Goal: Task Accomplishment & Management: Use online tool/utility

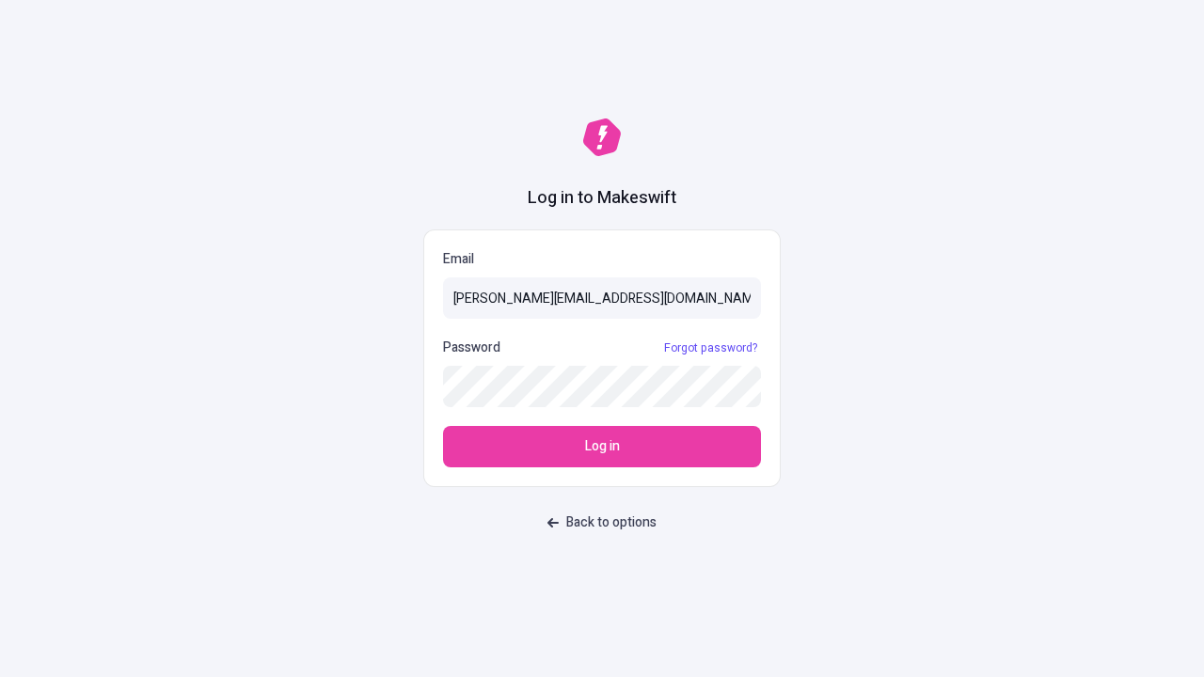
type input "[PERSON_NAME][EMAIL_ADDRESS][DOMAIN_NAME]"
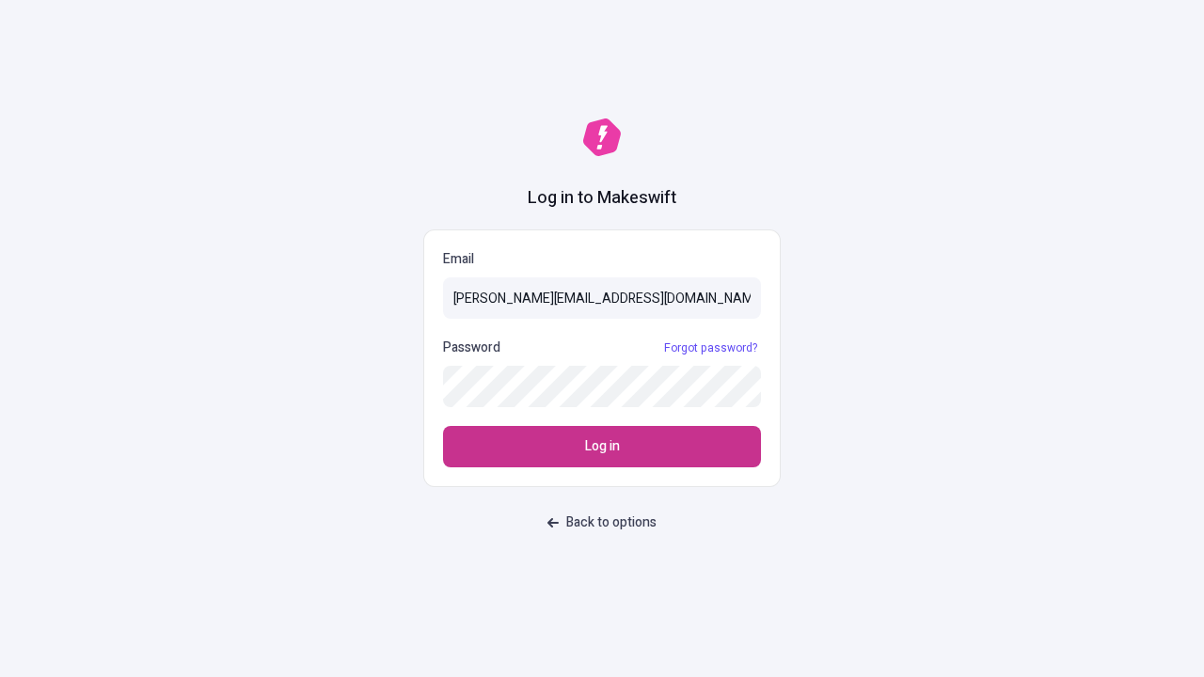
click at [602, 447] on span "Log in" at bounding box center [602, 446] width 35 height 21
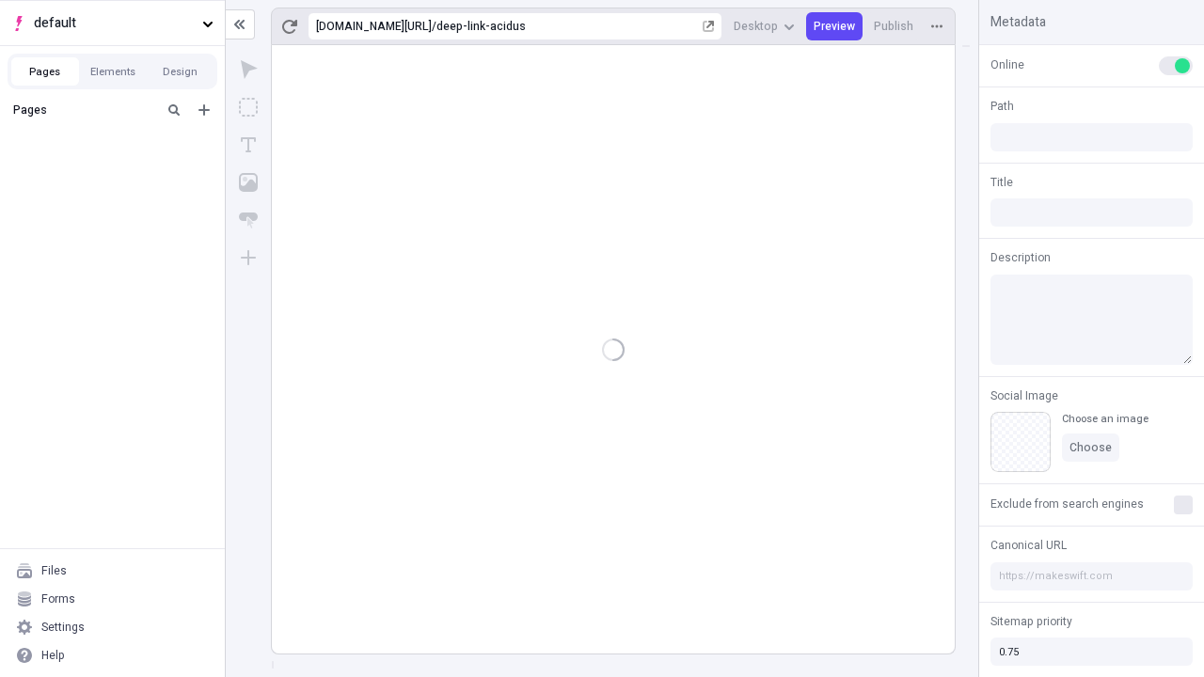
type input "/deep-link-acidus"
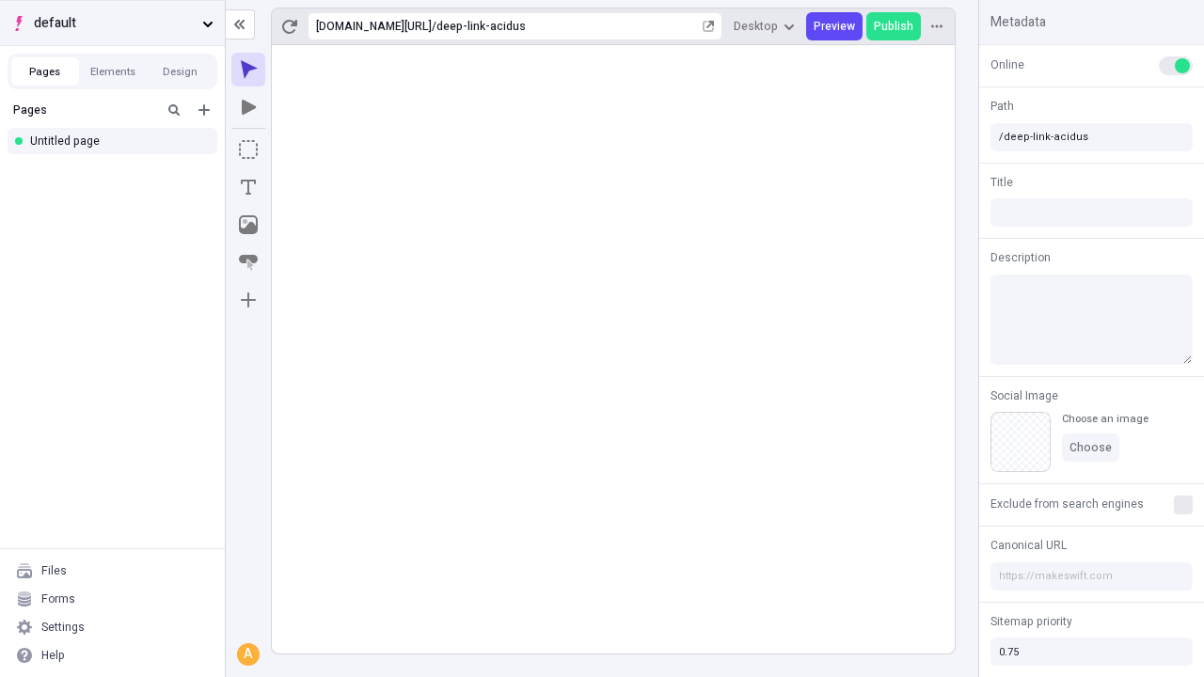
click at [112, 23] on span "default" at bounding box center [114, 23] width 161 height 21
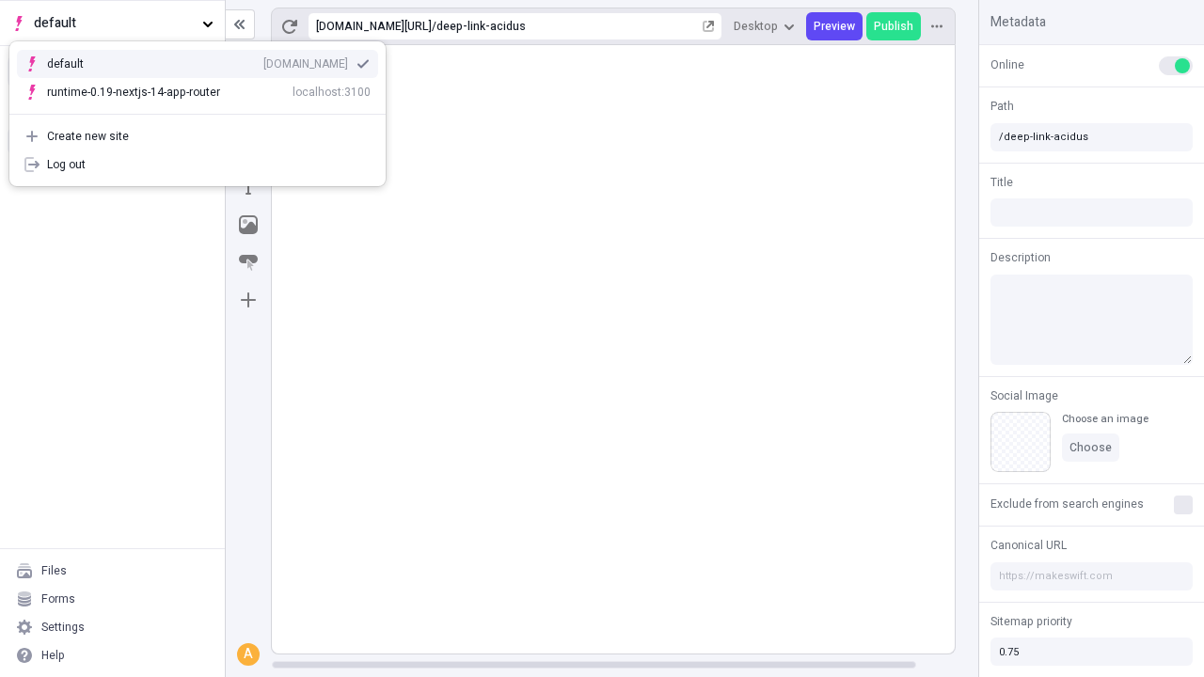
click at [263, 60] on div "[DOMAIN_NAME]" at bounding box center [305, 63] width 85 height 15
click at [204, 110] on icon "Add new" at bounding box center [203, 109] width 11 height 11
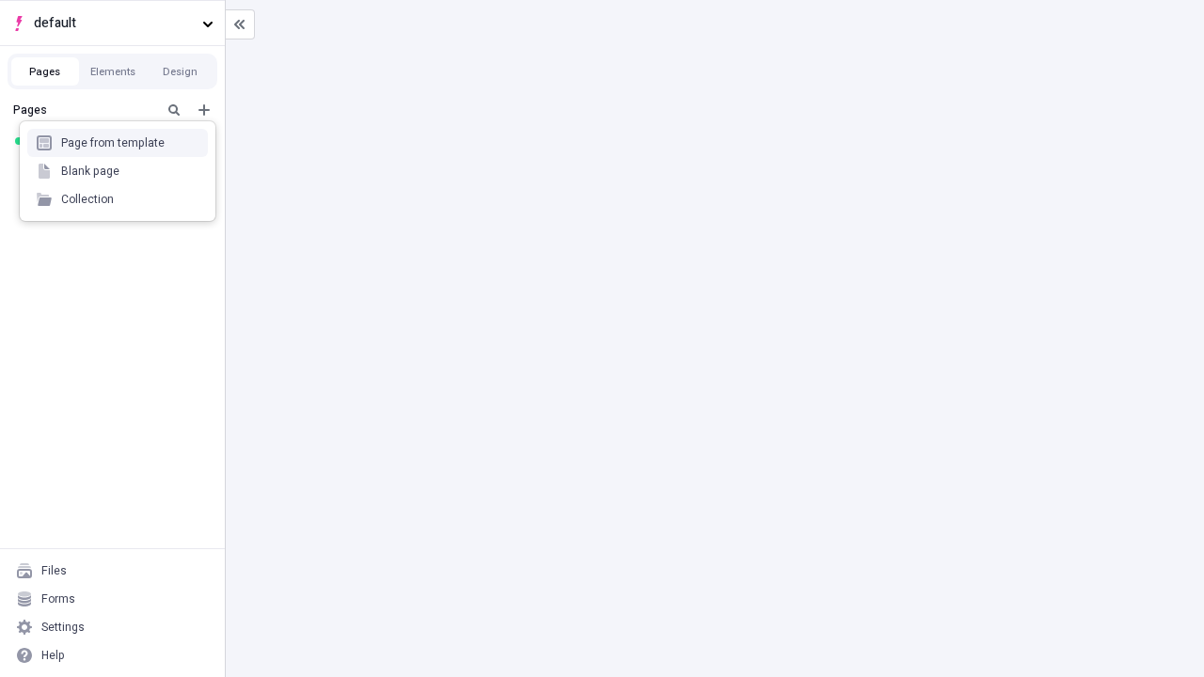
click at [118, 171] on div "Blank page" at bounding box center [117, 171] width 181 height 28
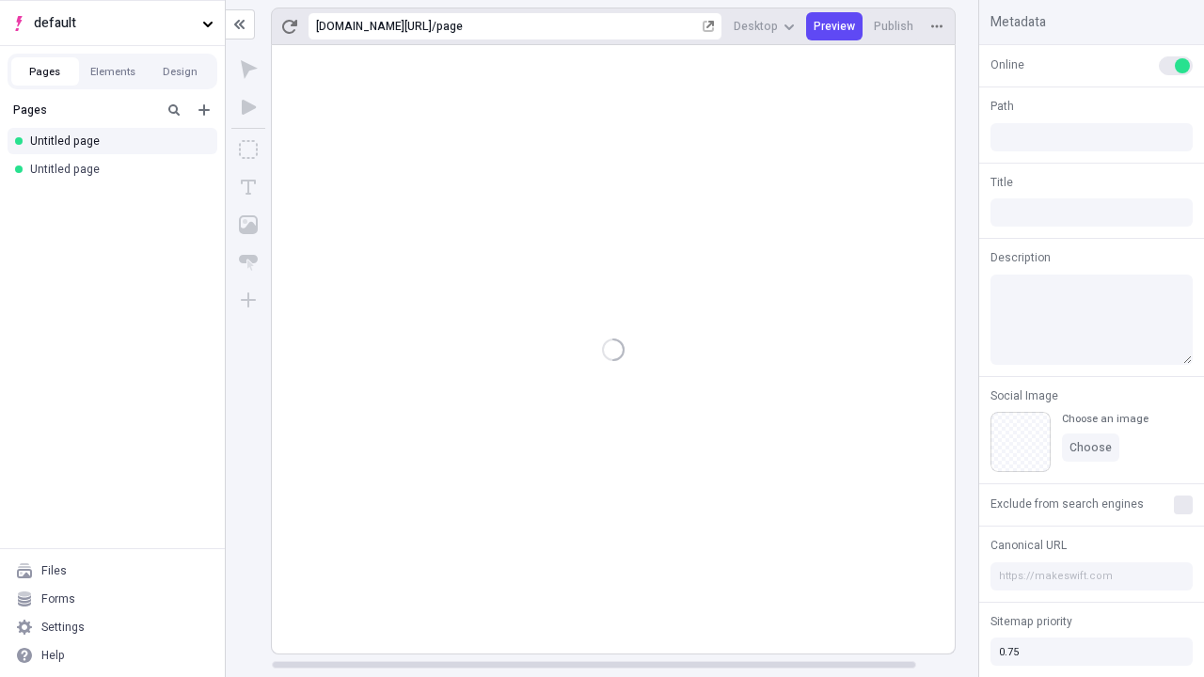
type input "/page"
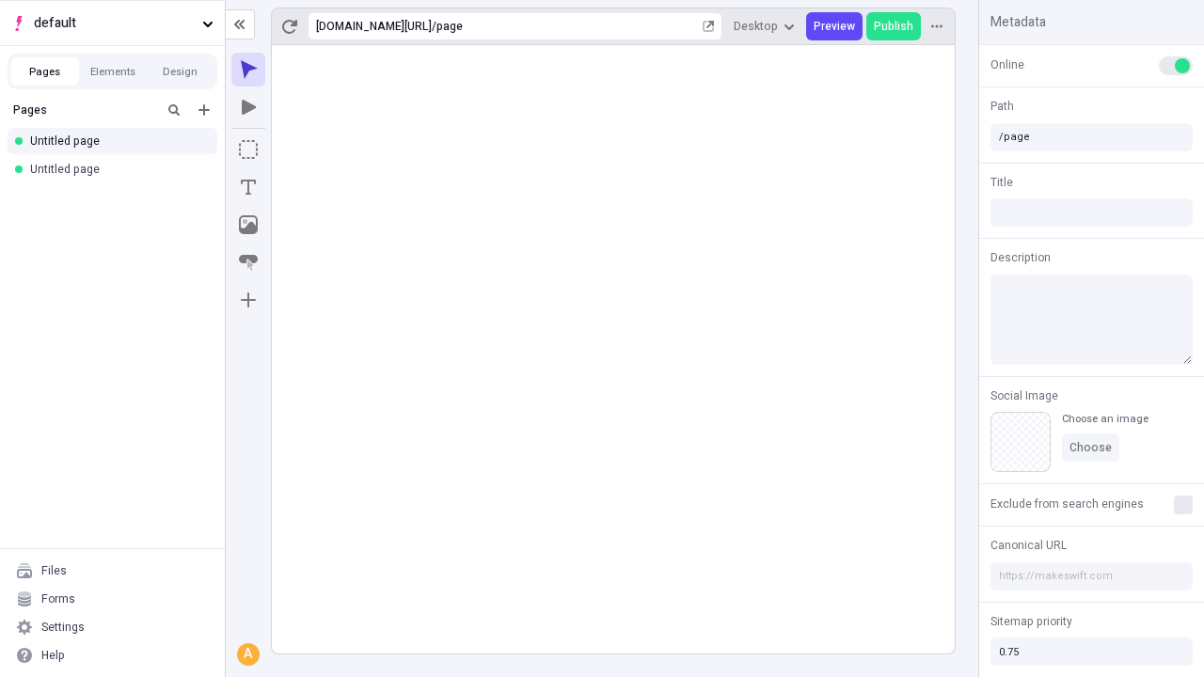
click at [248, 150] on icon "Box" at bounding box center [248, 149] width 19 height 19
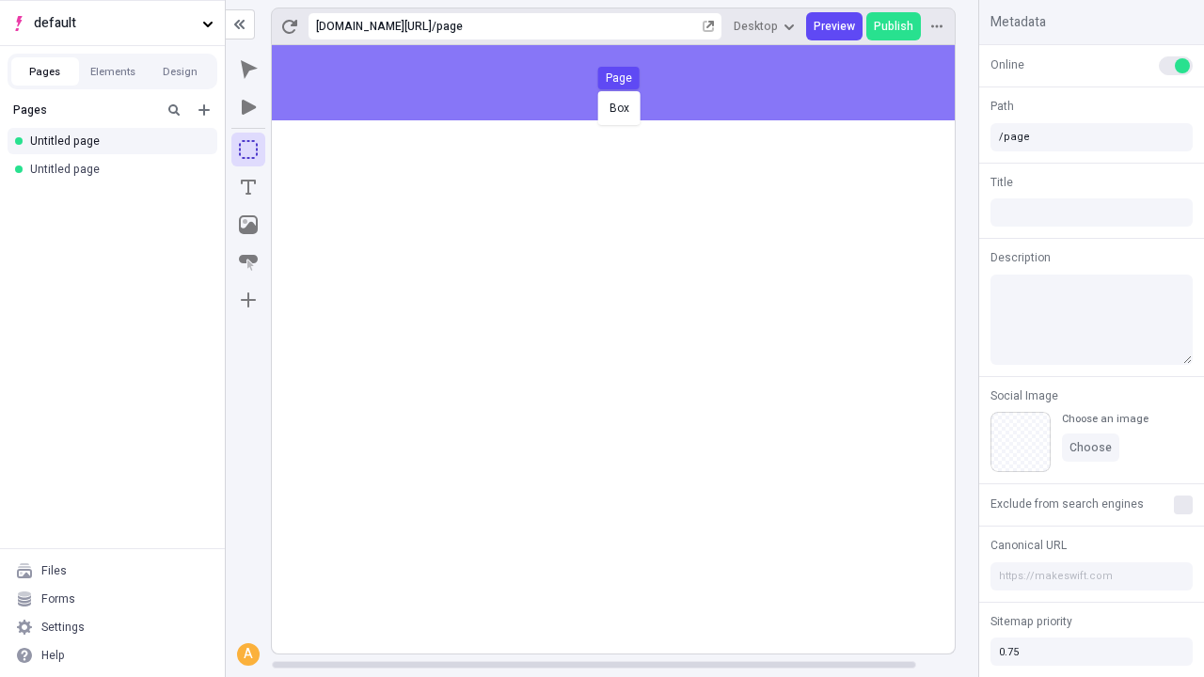
click at [632, 83] on div "Box Page" at bounding box center [602, 338] width 1204 height 677
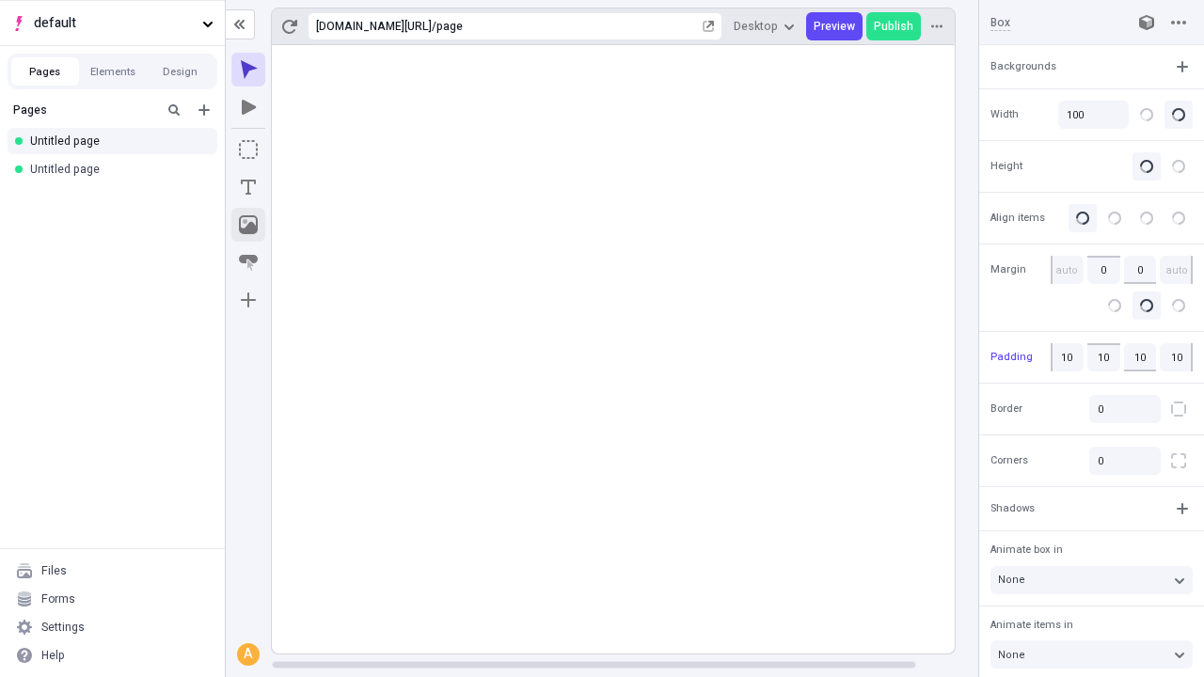
click at [248, 225] on icon "Image" at bounding box center [248, 224] width 19 height 19
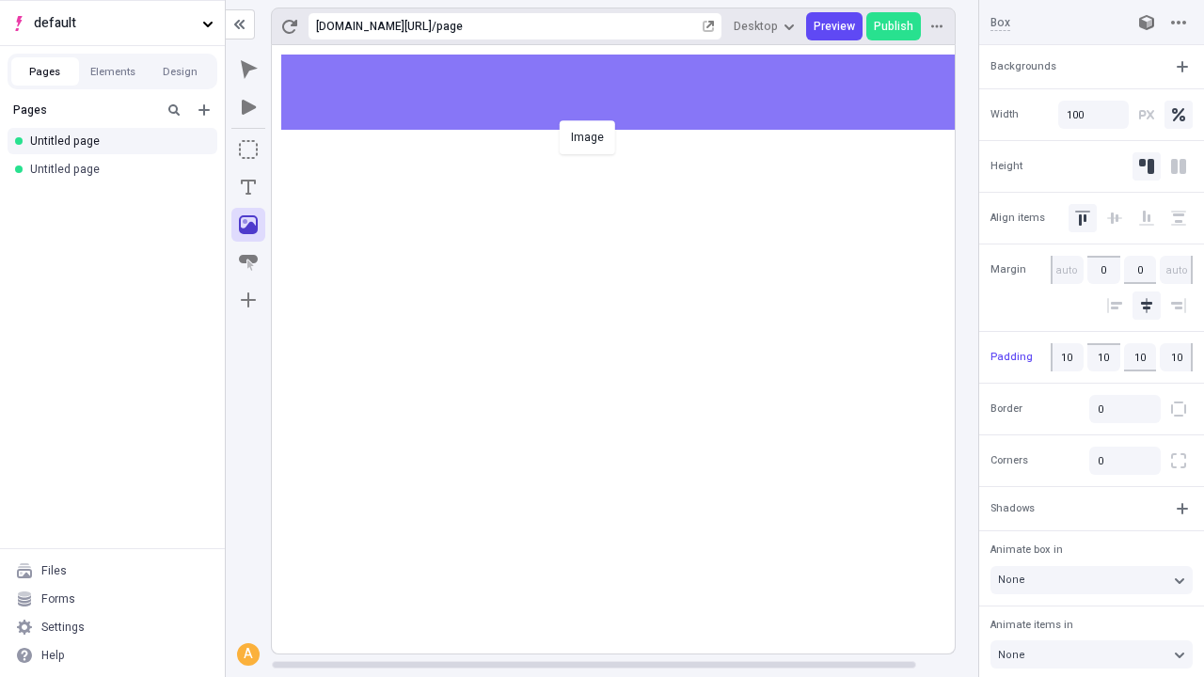
click at [632, 92] on div "Image" at bounding box center [602, 338] width 1204 height 677
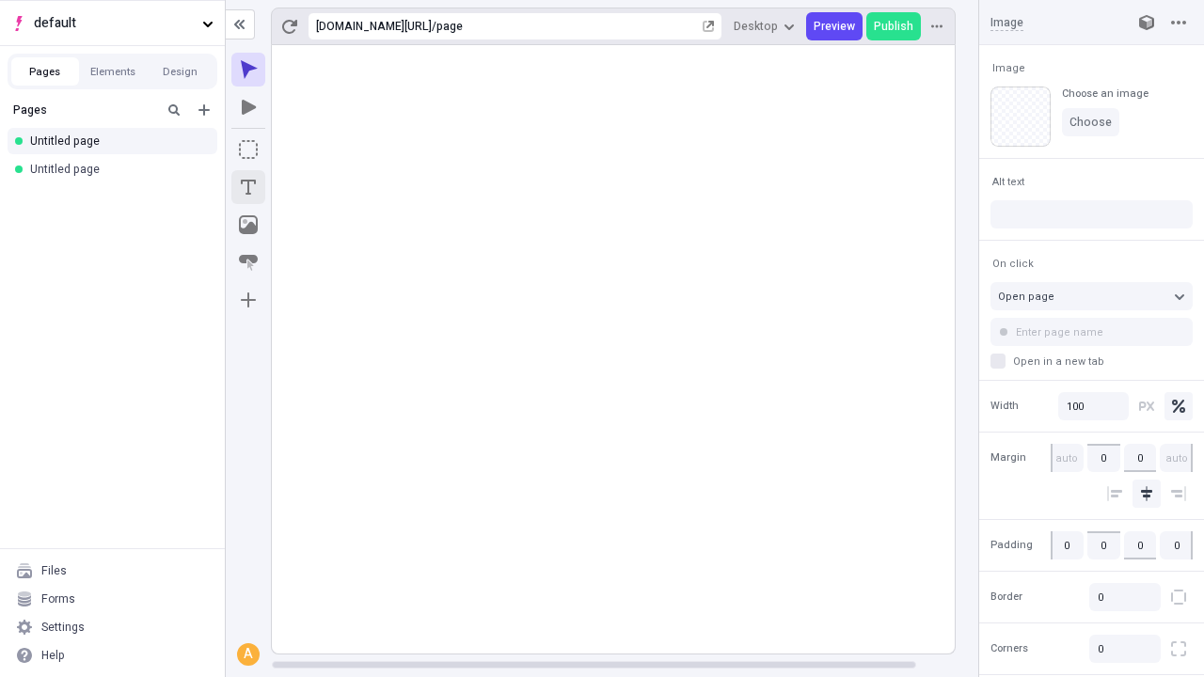
click at [248, 187] on icon "Text" at bounding box center [248, 187] width 15 height 15
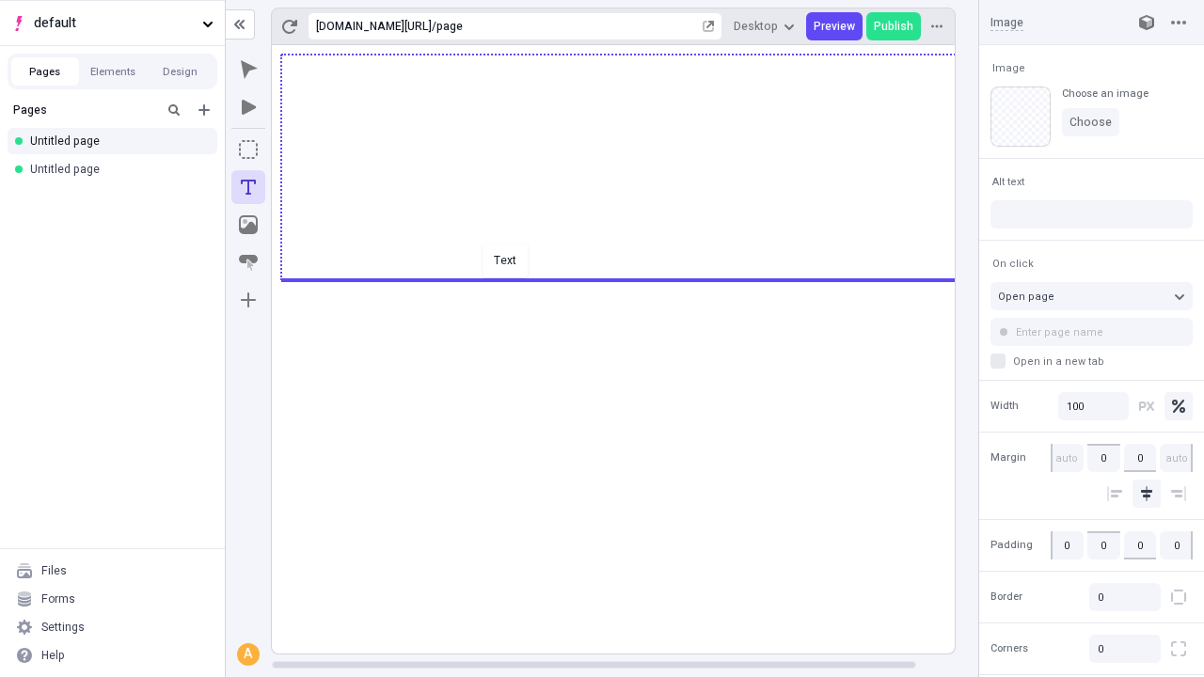
click at [632, 278] on div "Text" at bounding box center [602, 338] width 1204 height 677
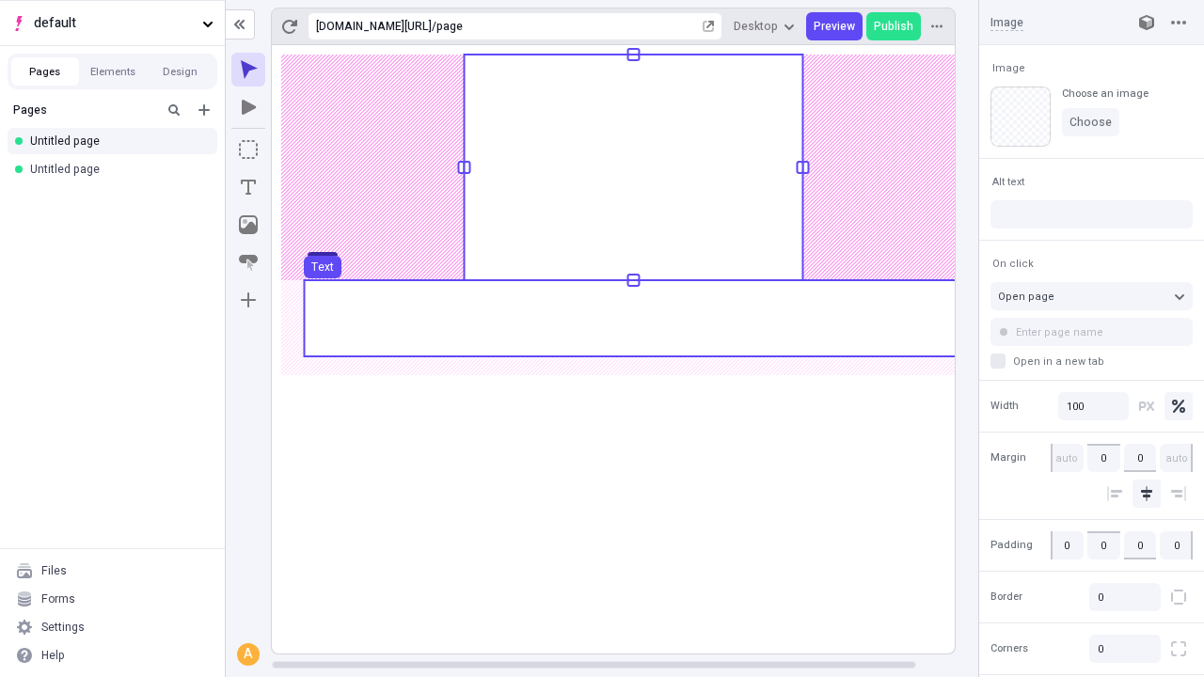
click at [632, 318] on use at bounding box center [633, 318] width 658 height 76
click at [632, 318] on rect at bounding box center [633, 349] width 723 height 608
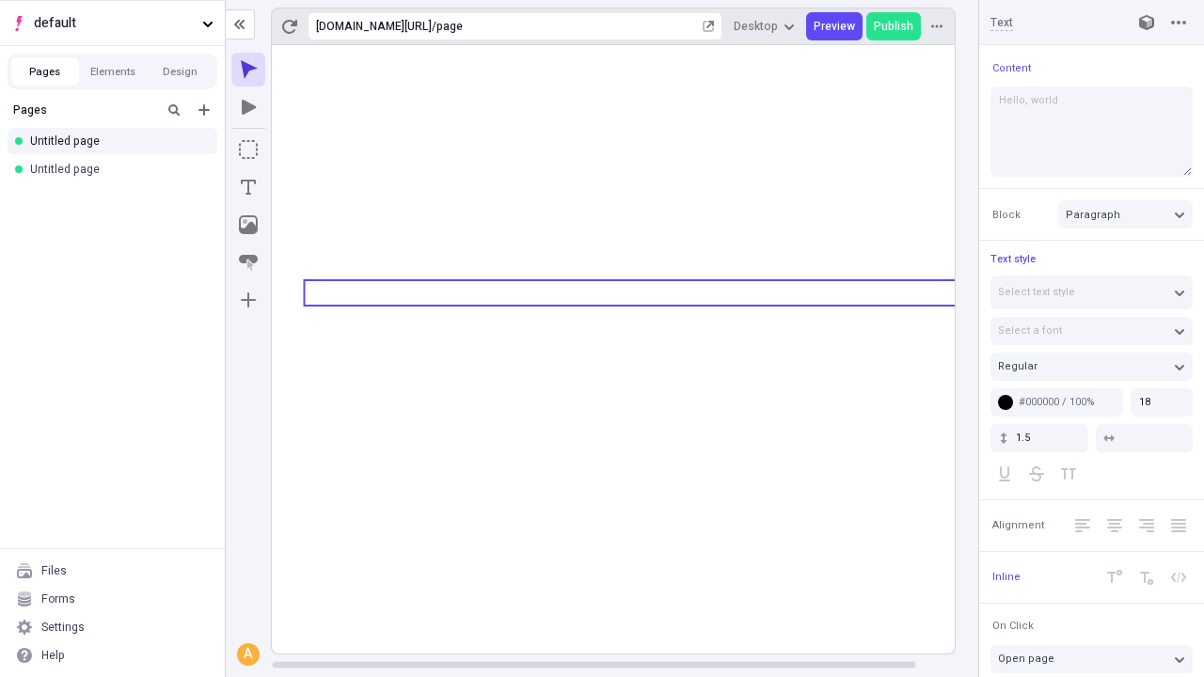
type textarea "Hello, world!"
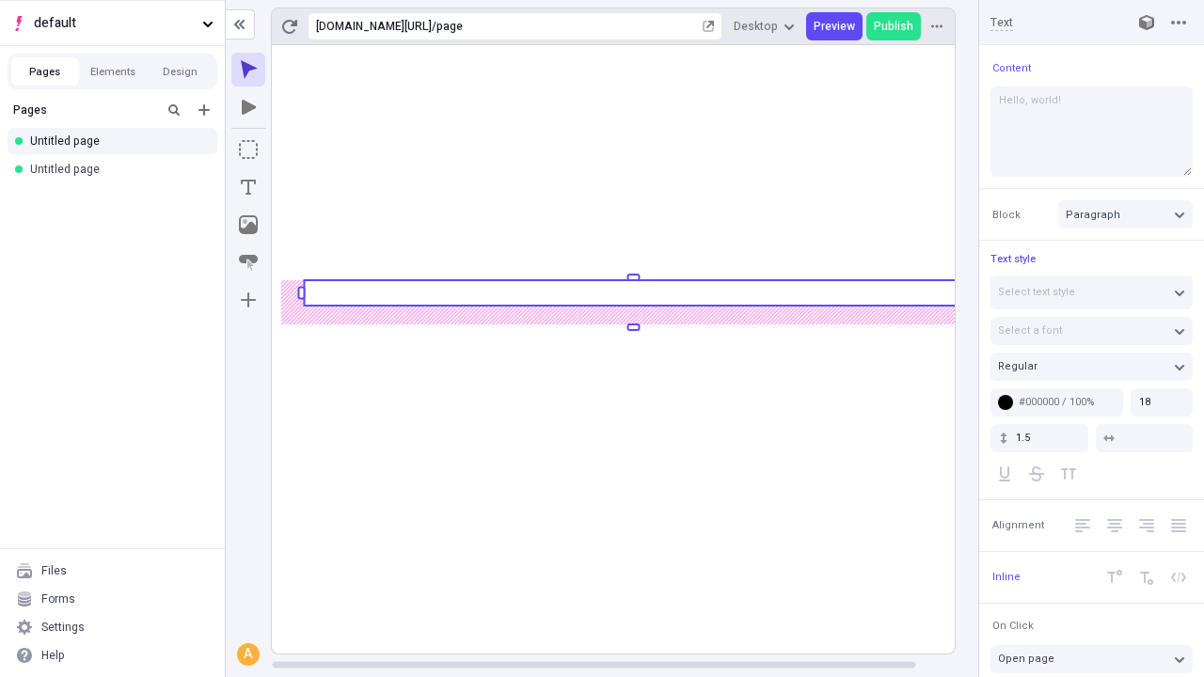
click at [248, 225] on icon "Image" at bounding box center [248, 224] width 19 height 19
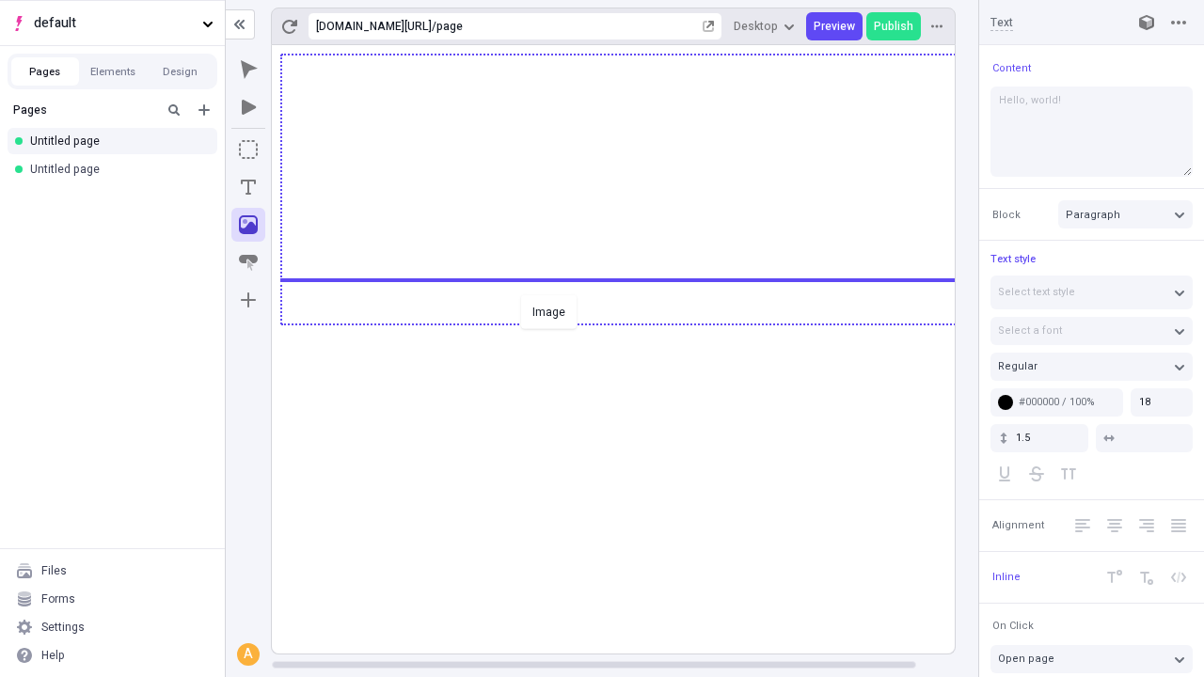
click at [632, 323] on div "Image" at bounding box center [602, 338] width 1204 height 677
